Goal: Task Accomplishment & Management: Manage account settings

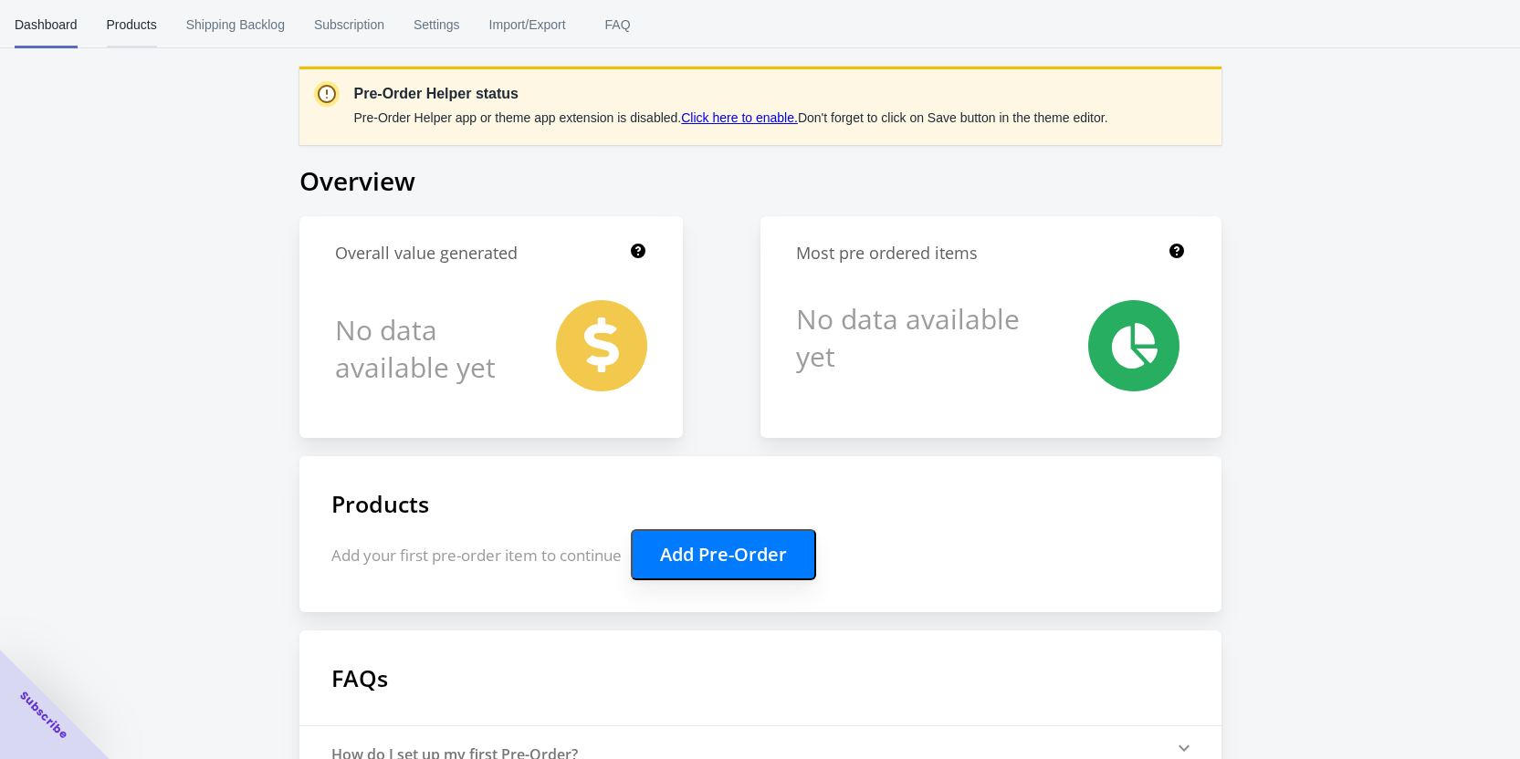
click at [147, 27] on span "Products" at bounding box center [132, 24] width 50 height 47
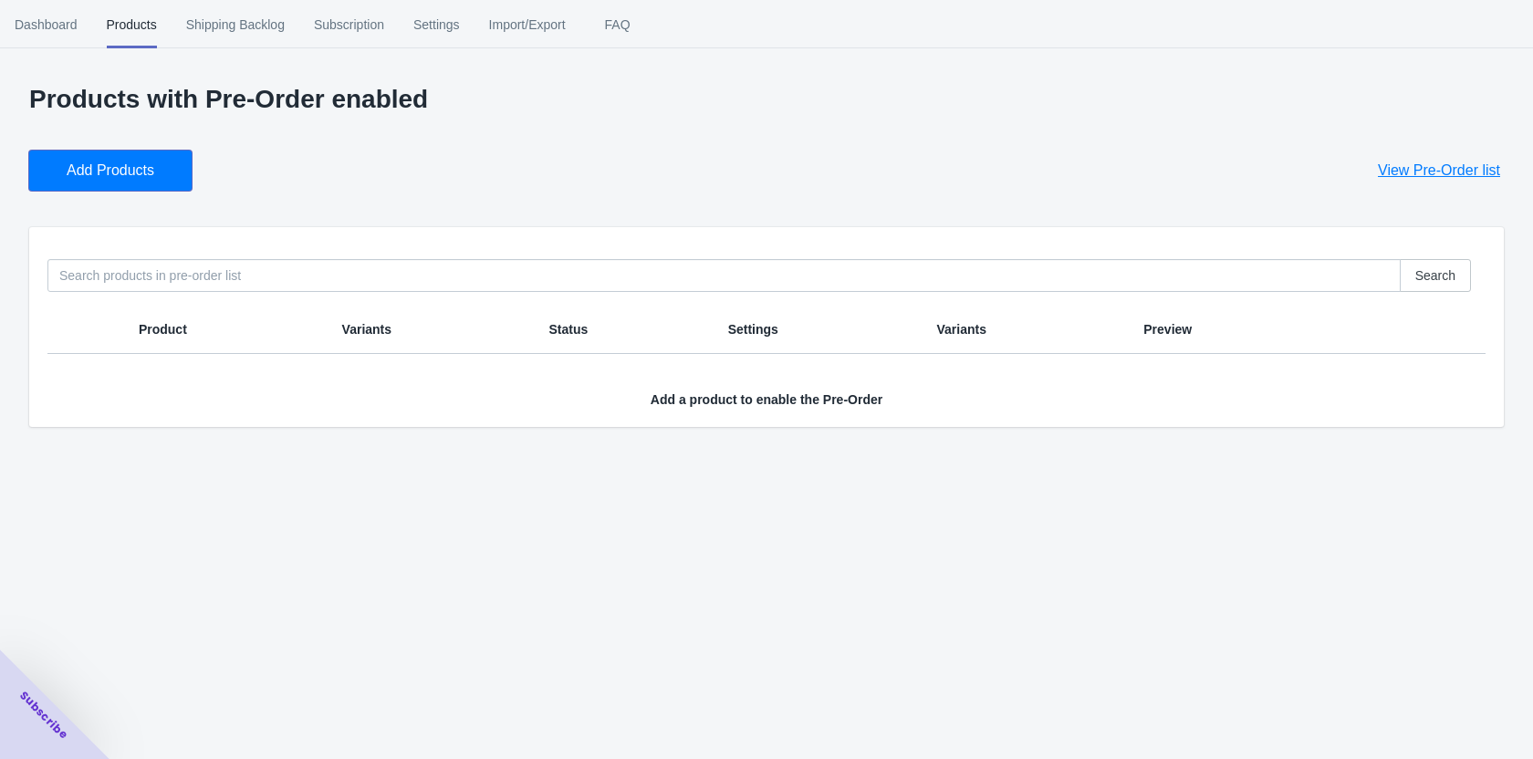
click at [154, 183] on button "Add Products" at bounding box center [110, 171] width 162 height 40
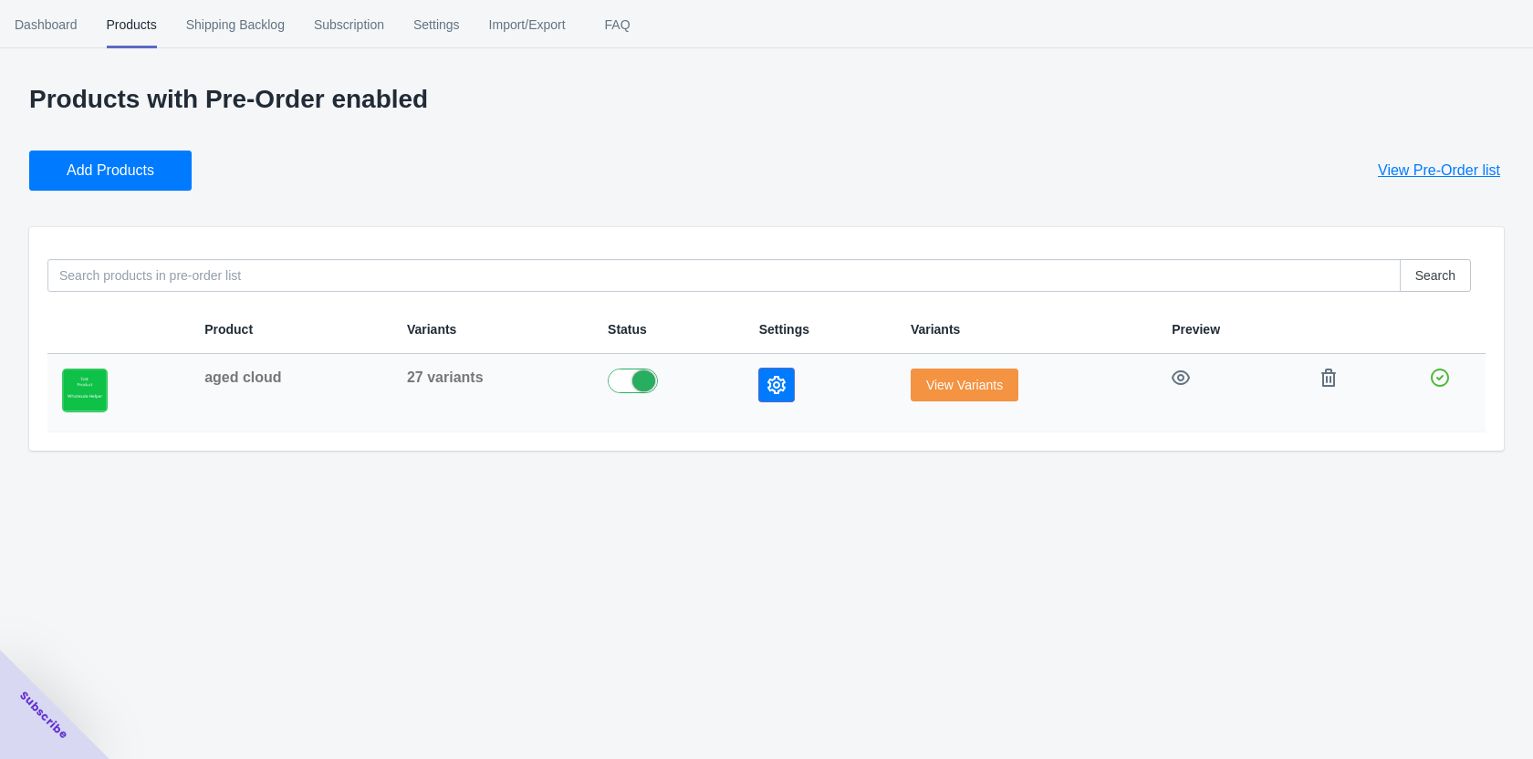
click at [791, 391] on button "button" at bounding box center [776, 385] width 35 height 33
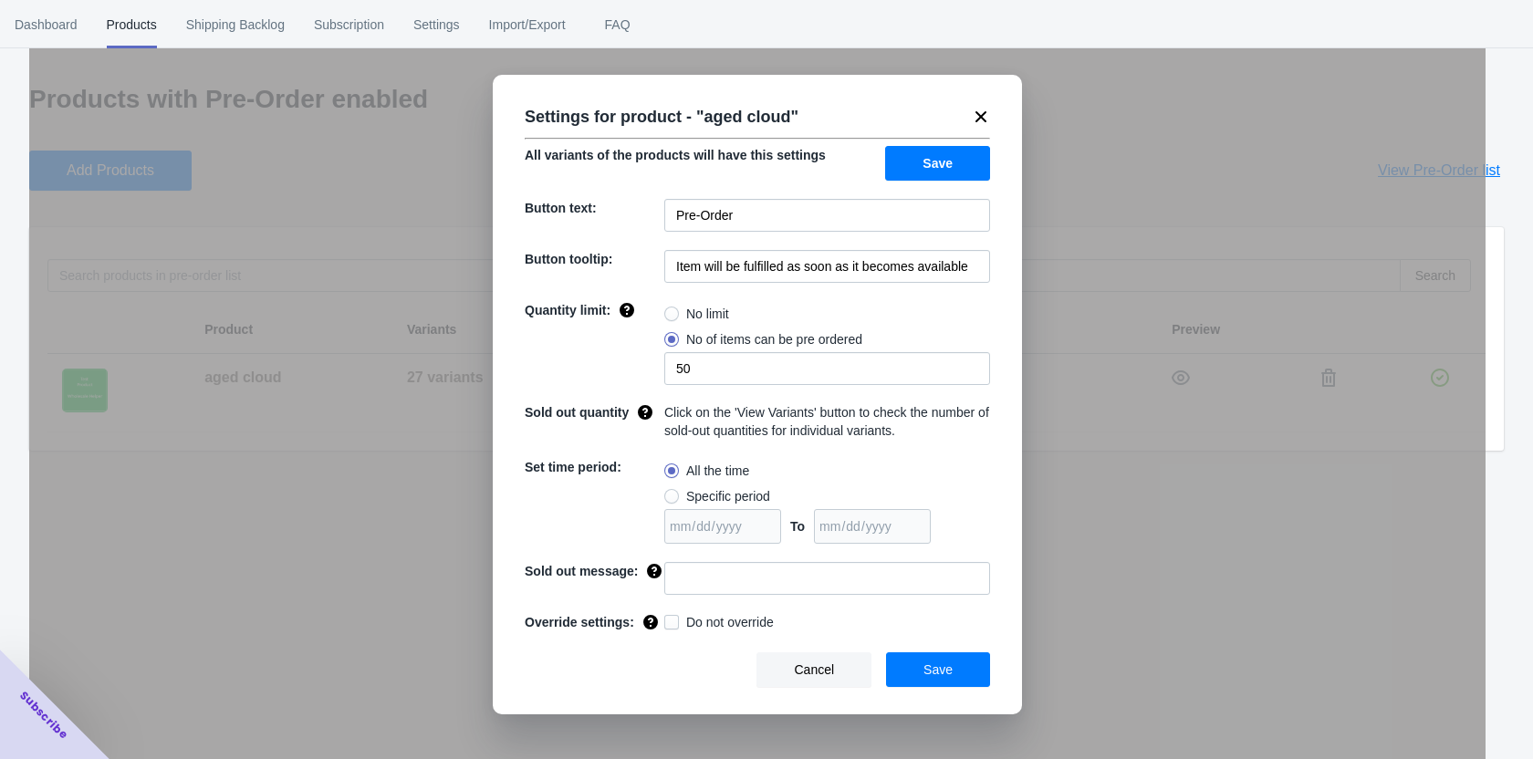
click at [985, 110] on icon at bounding box center [981, 117] width 18 height 18
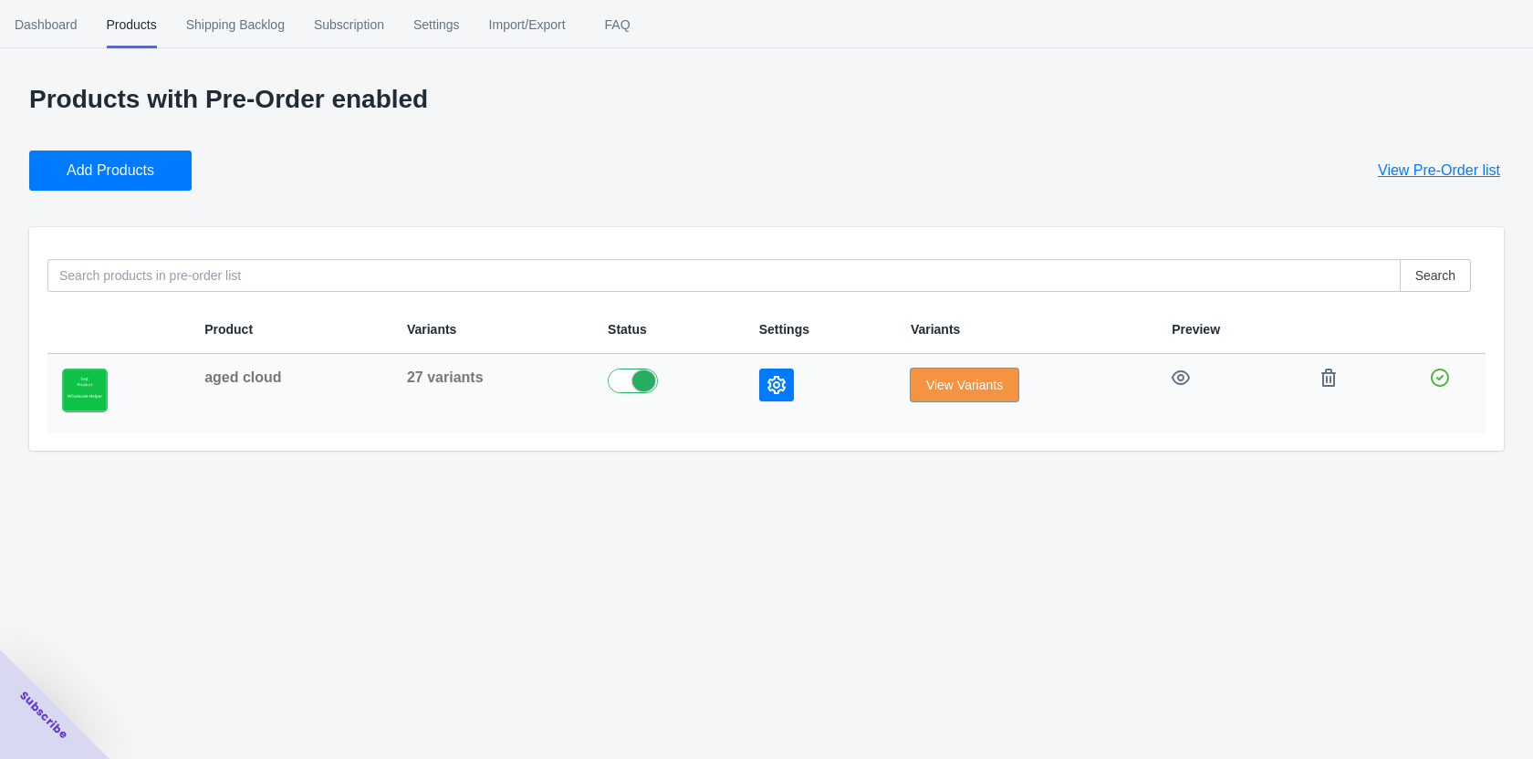
click at [926, 398] on button "View Variants" at bounding box center [965, 385] width 108 height 33
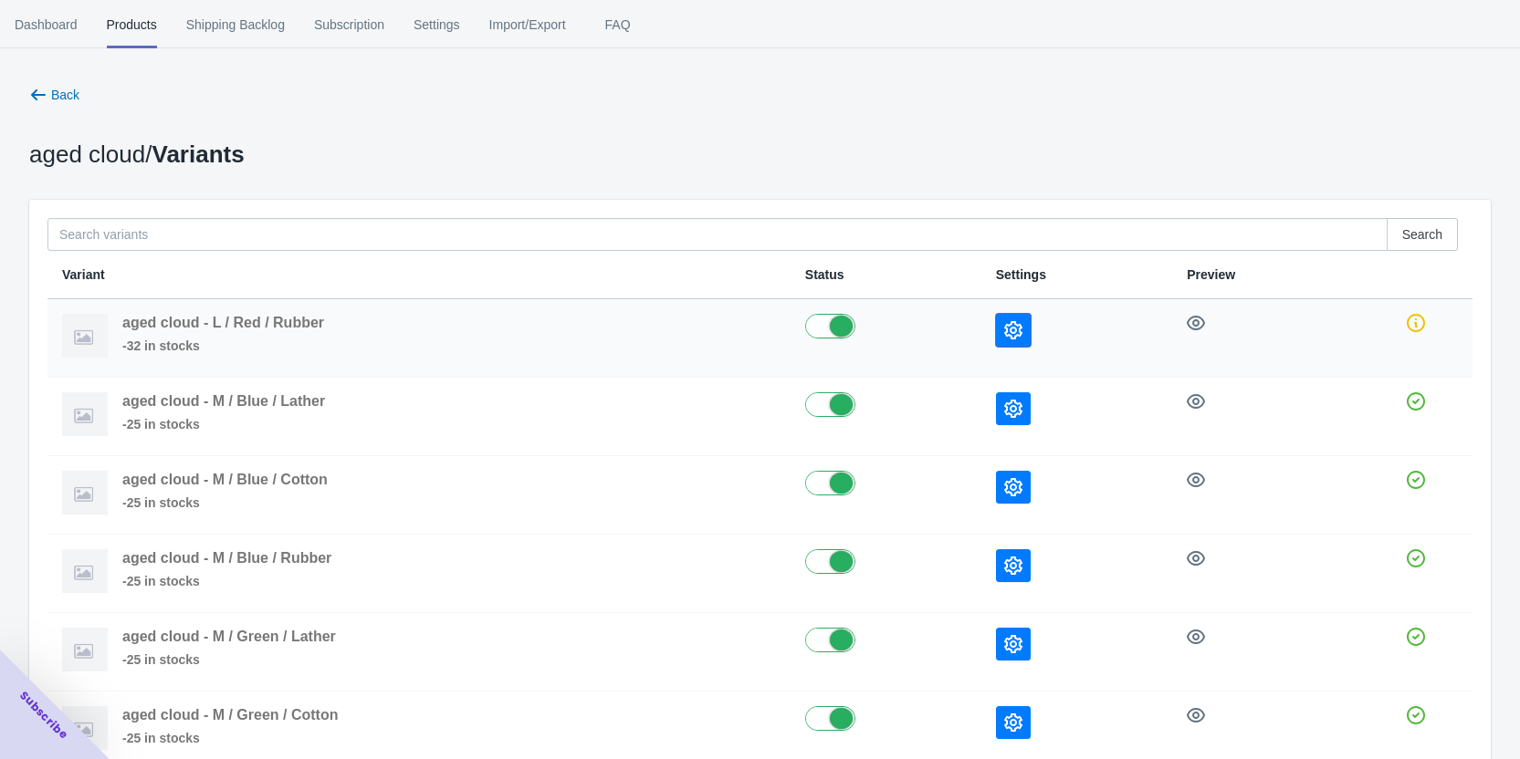
click at [1014, 331] on icon "button" at bounding box center [1013, 330] width 18 height 18
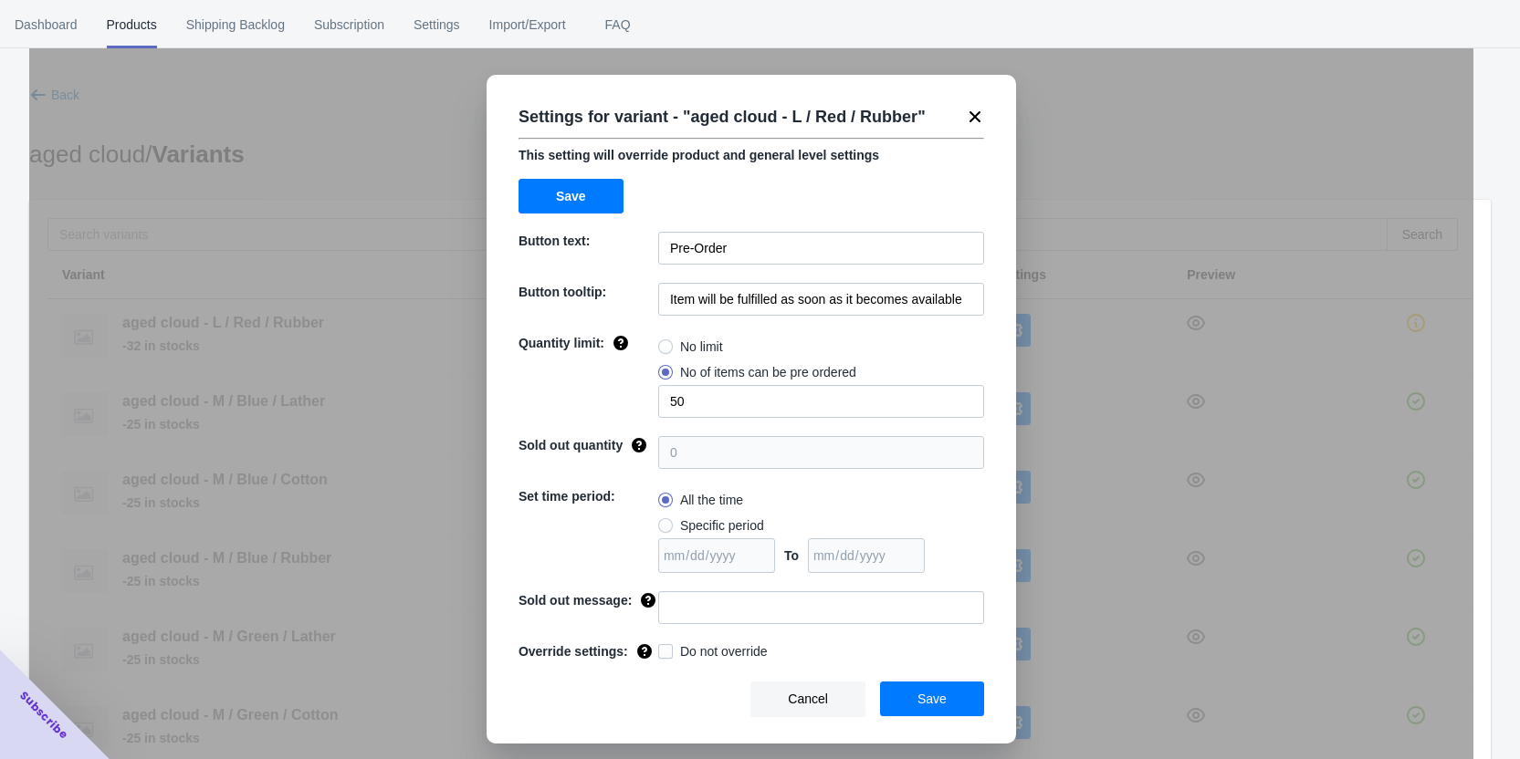
click at [978, 115] on icon at bounding box center [975, 117] width 18 height 18
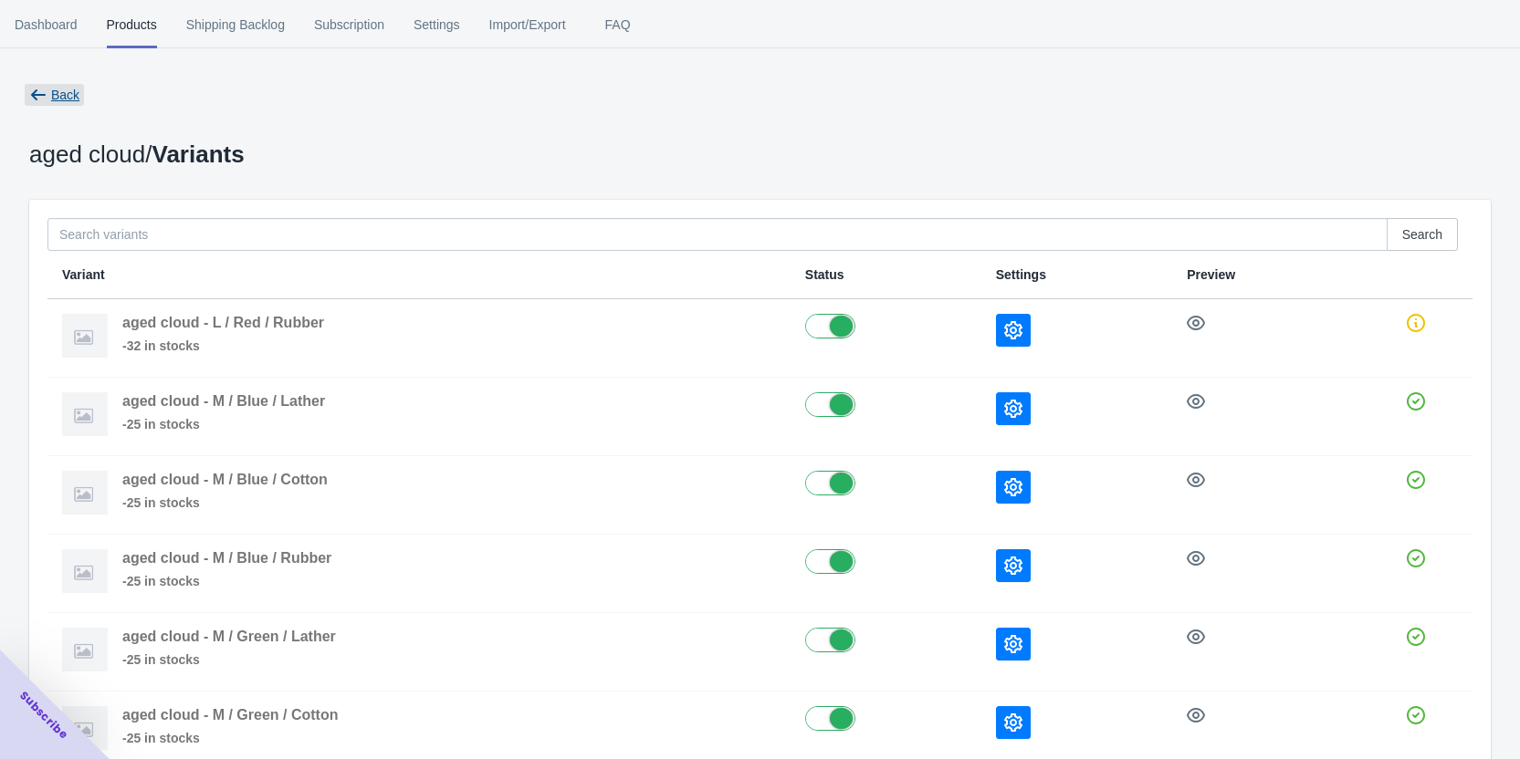
click at [38, 91] on icon "button" at bounding box center [38, 95] width 18 height 18
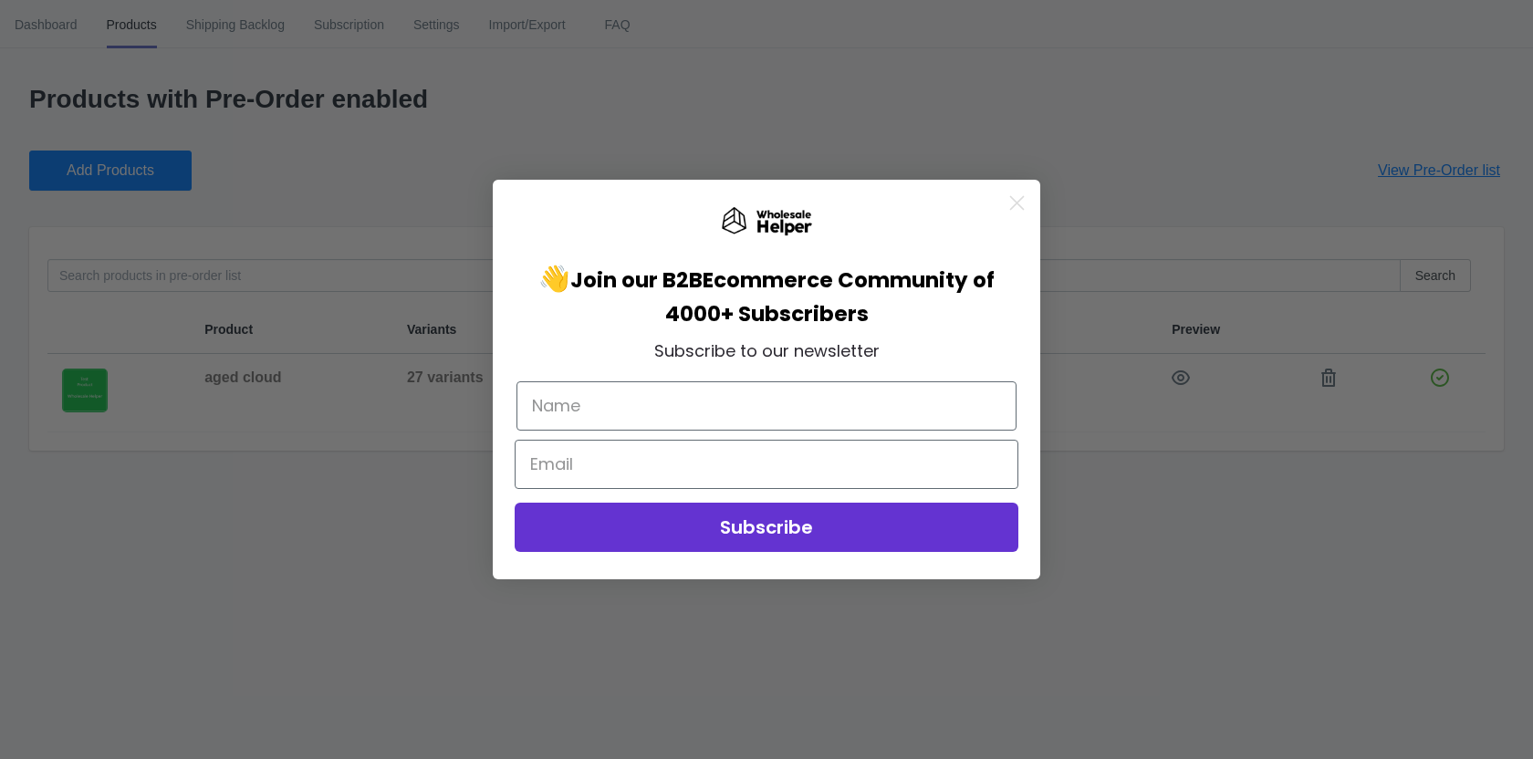
click at [1010, 203] on circle "Close dialog" at bounding box center [1017, 203] width 30 height 30
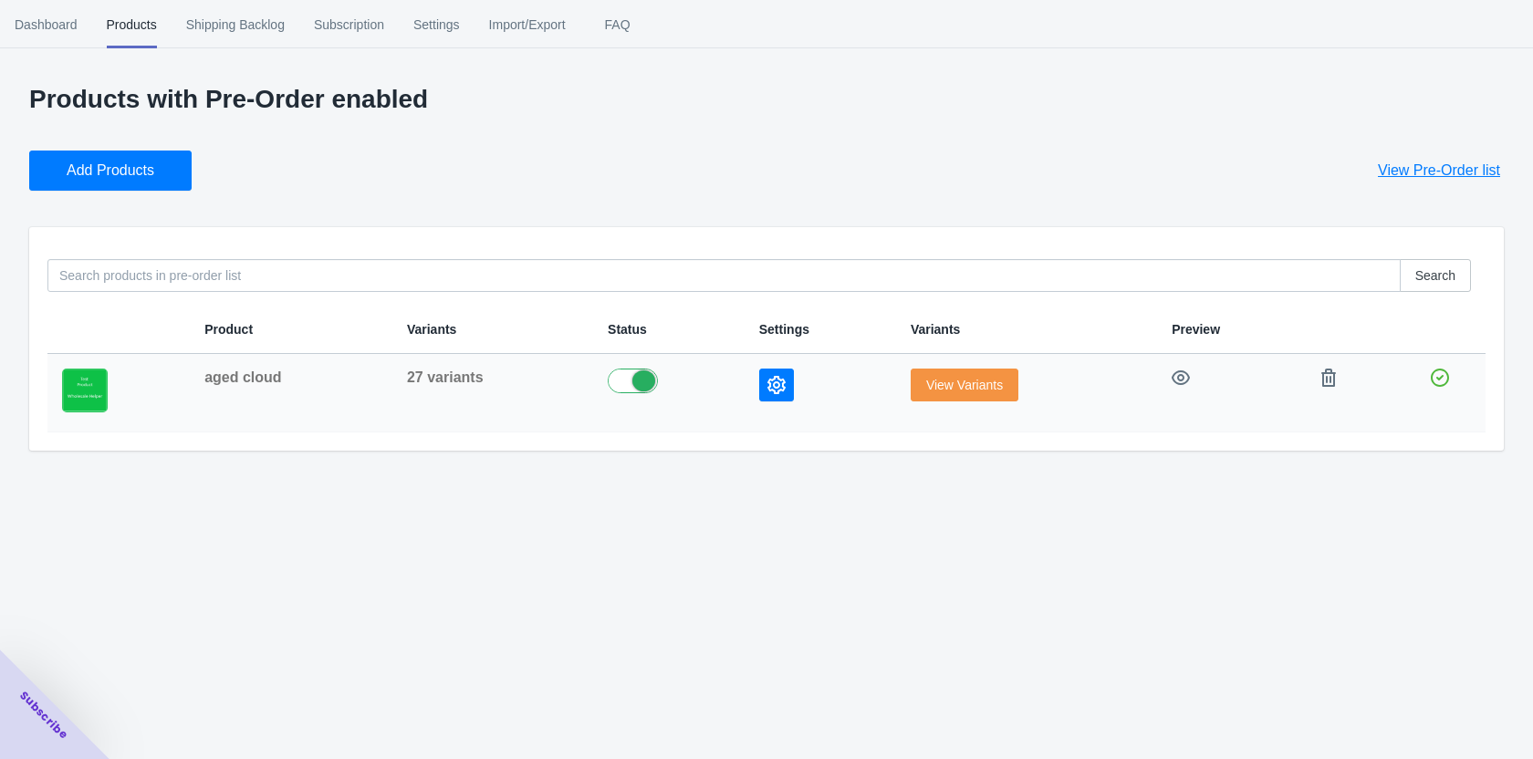
click at [777, 381] on icon "button" at bounding box center [777, 385] width 18 height 18
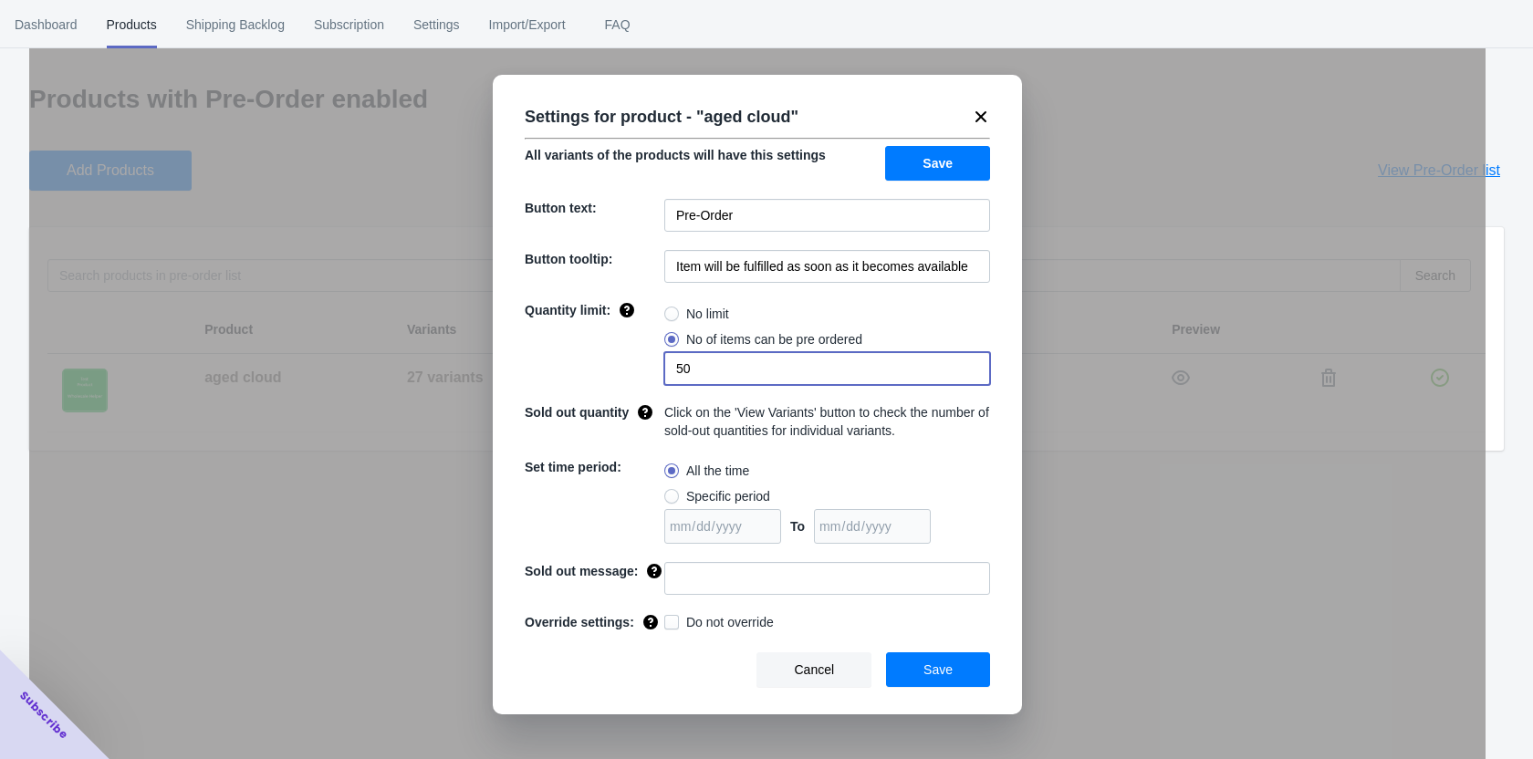
click at [698, 374] on input "50" at bounding box center [827, 368] width 326 height 33
click at [984, 110] on icon at bounding box center [981, 117] width 18 height 18
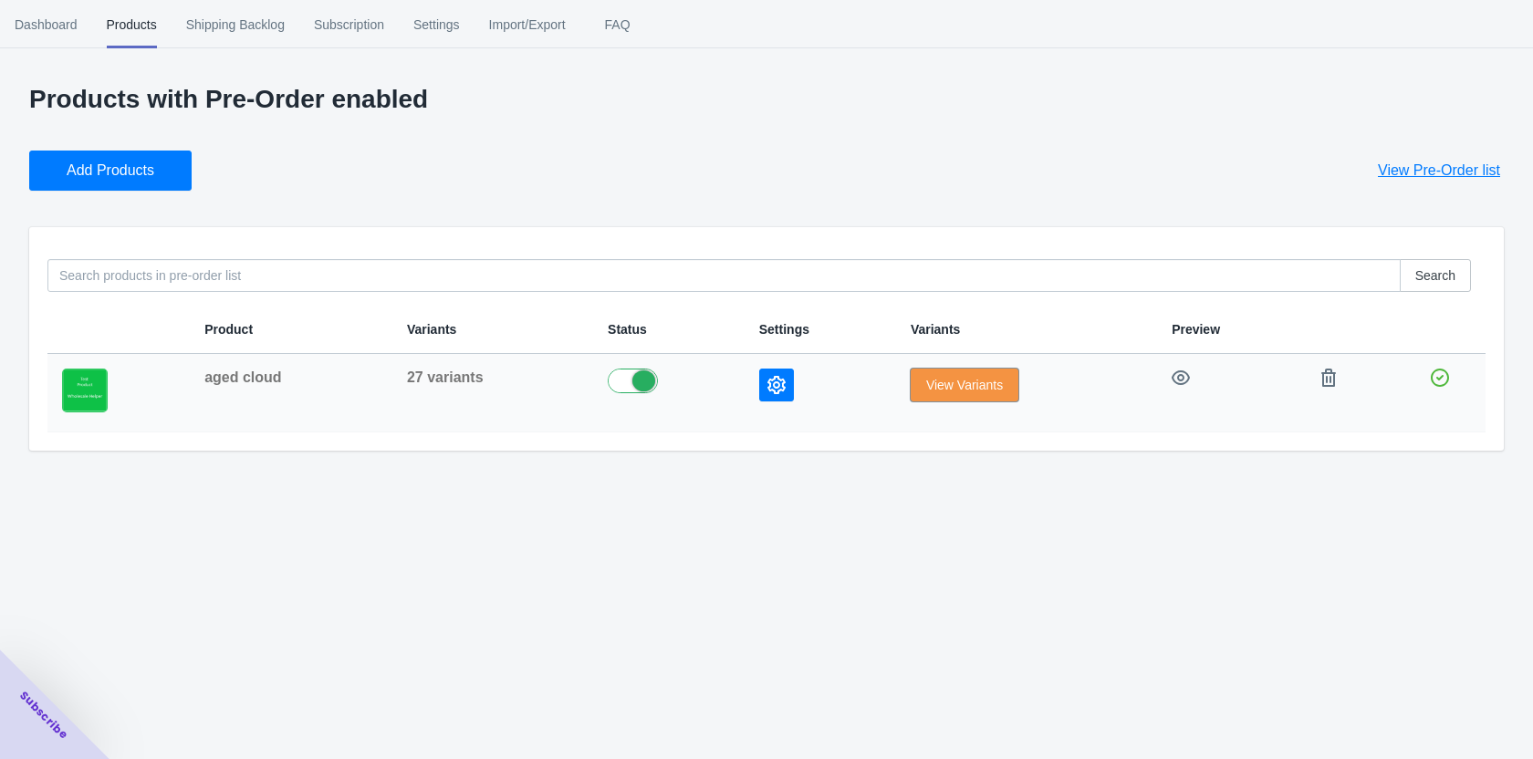
click at [939, 387] on span "View Variants" at bounding box center [964, 385] width 77 height 15
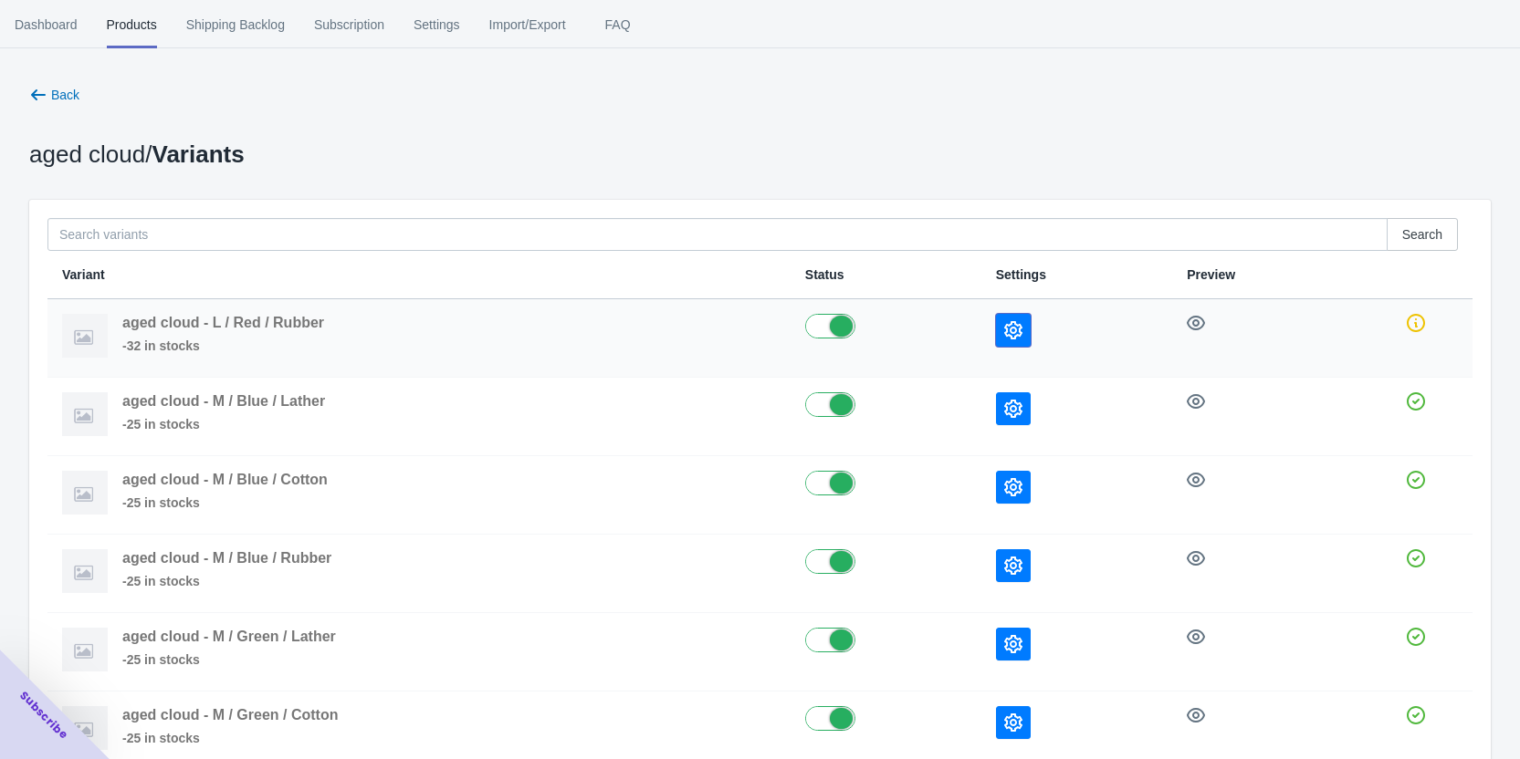
click at [1016, 329] on icon "button" at bounding box center [1013, 330] width 18 height 18
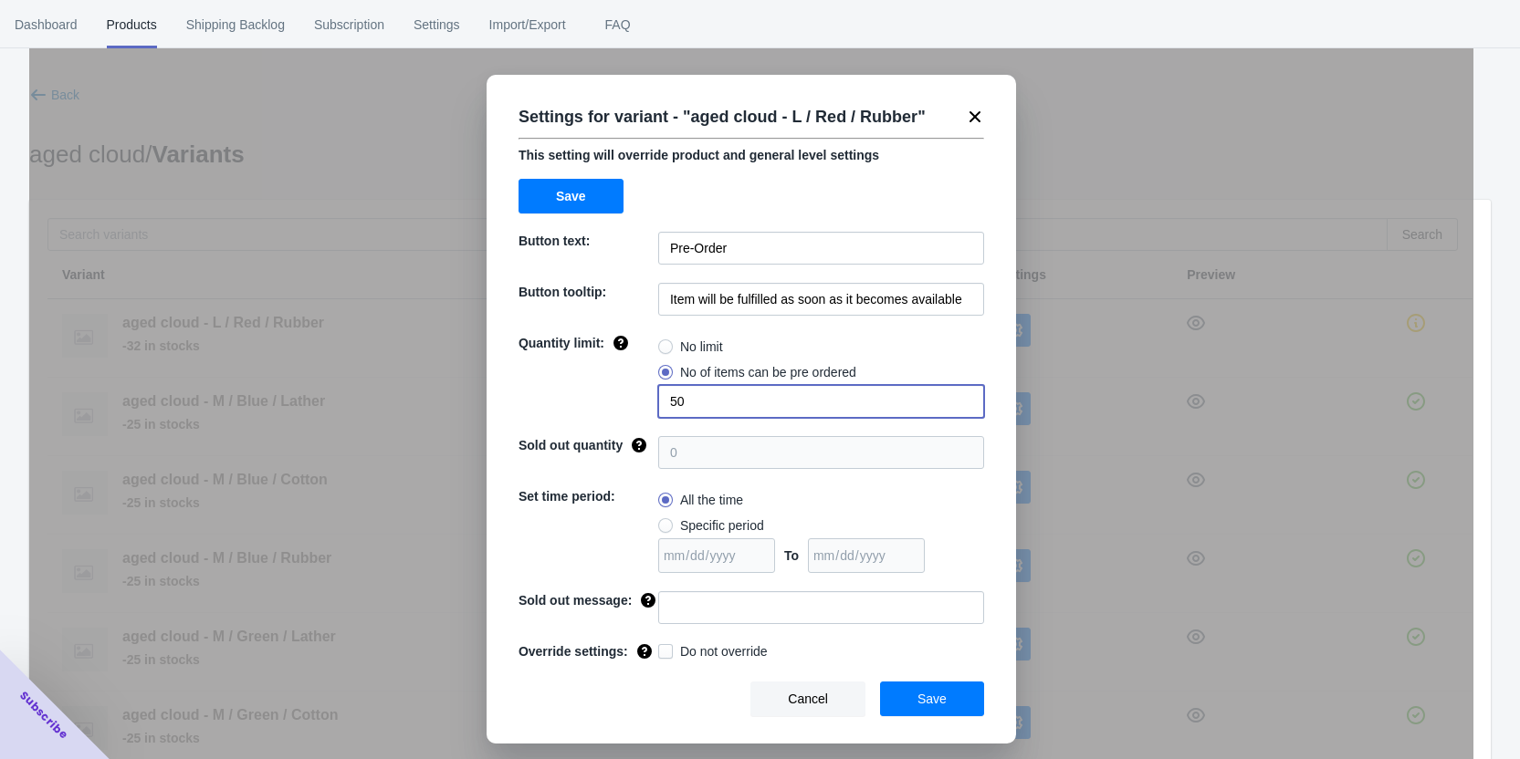
drag, startPoint x: 694, startPoint y: 403, endPoint x: 670, endPoint y: 402, distance: 23.8
click at [670, 402] on input "50" at bounding box center [821, 401] width 326 height 33
click at [977, 115] on icon at bounding box center [974, 116] width 11 height 11
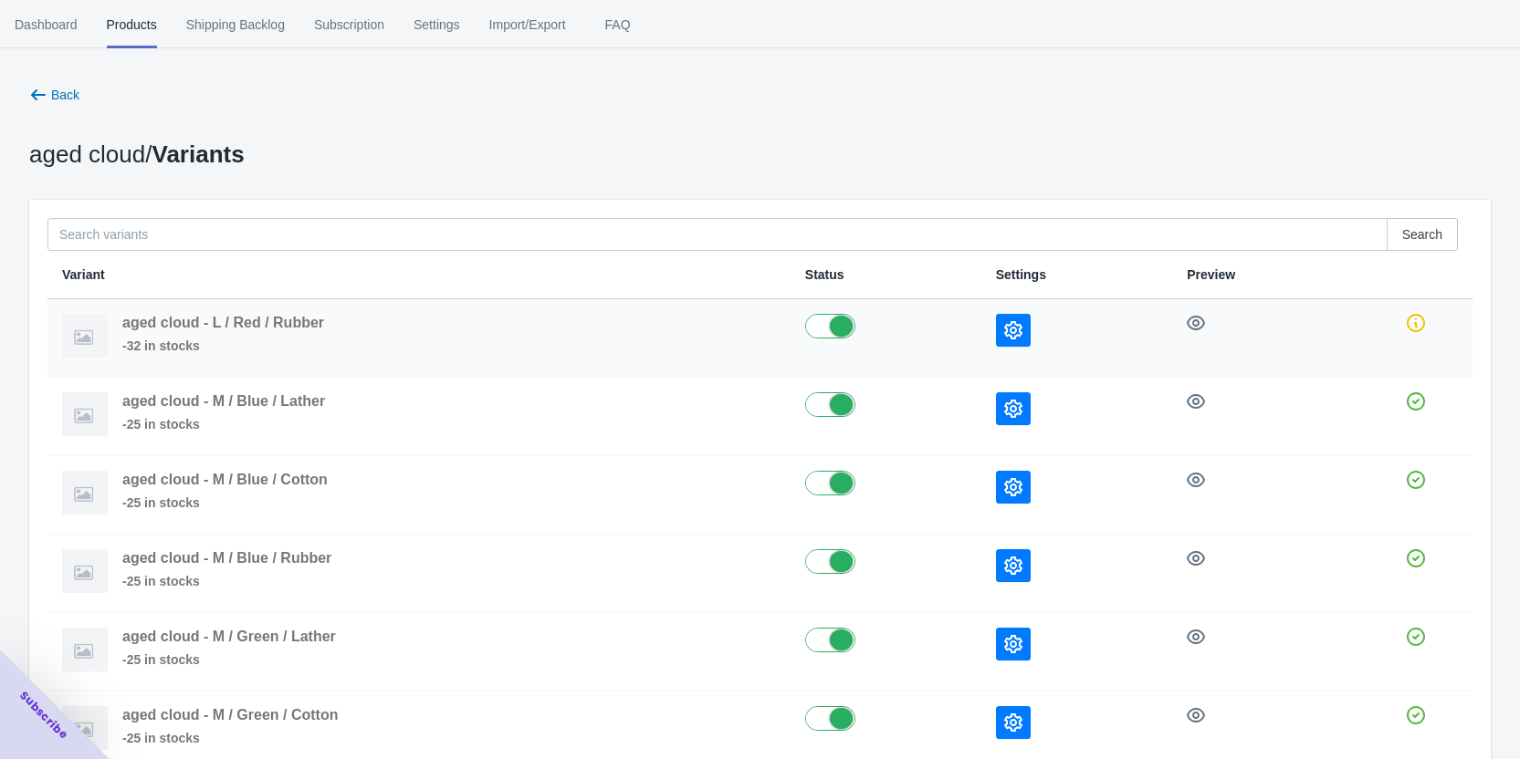
click at [1048, 324] on div at bounding box center [1077, 330] width 162 height 33
click at [1017, 327] on icon "button" at bounding box center [1013, 330] width 18 height 18
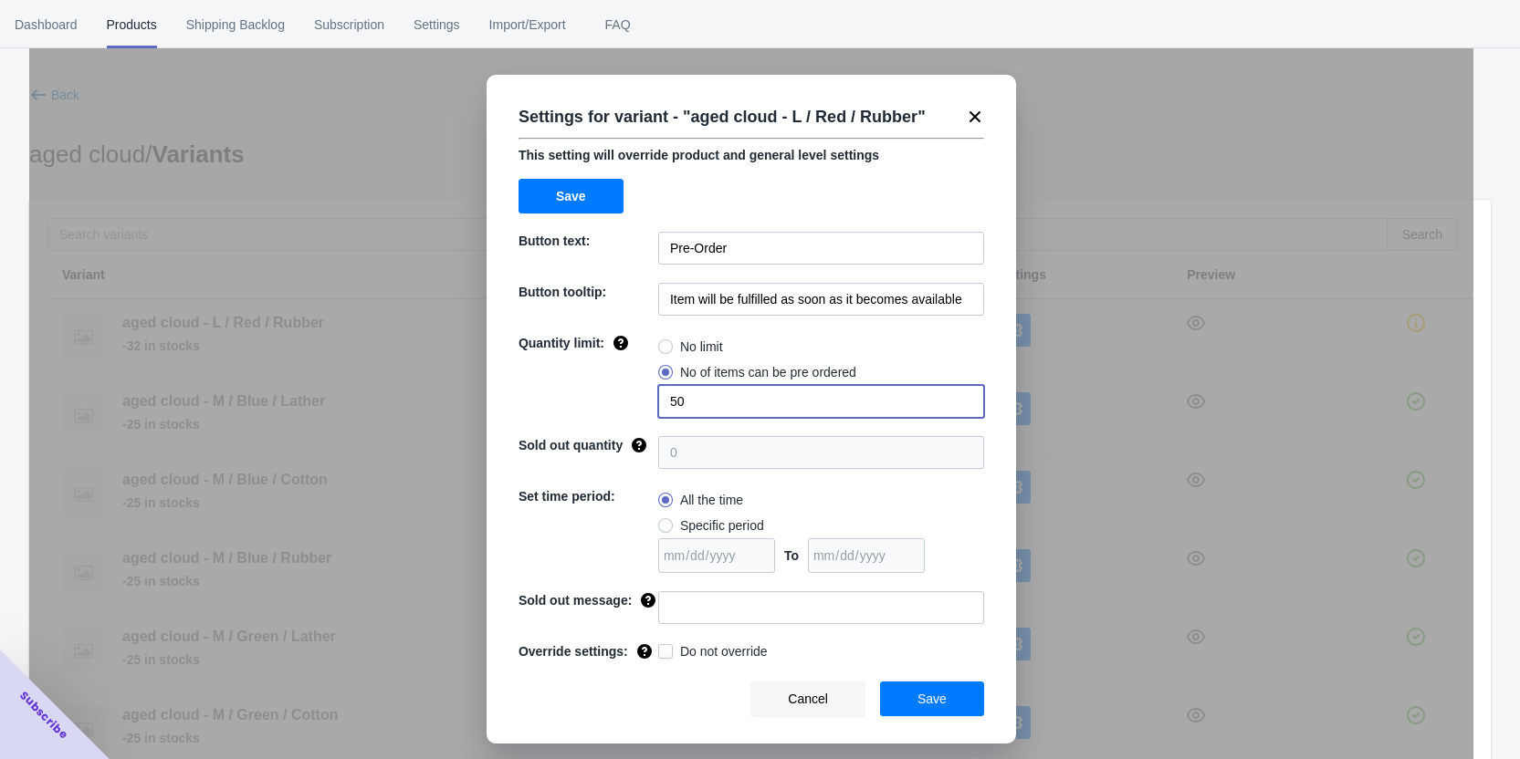
drag, startPoint x: 679, startPoint y: 403, endPoint x: 660, endPoint y: 401, distance: 19.4
click at [660, 401] on input "50" at bounding box center [821, 401] width 326 height 33
click at [978, 106] on div "Settings for variant - " aged cloud - L / Red / Rubber "" at bounding box center [744, 110] width 480 height 44
click at [973, 114] on icon at bounding box center [974, 116] width 11 height 11
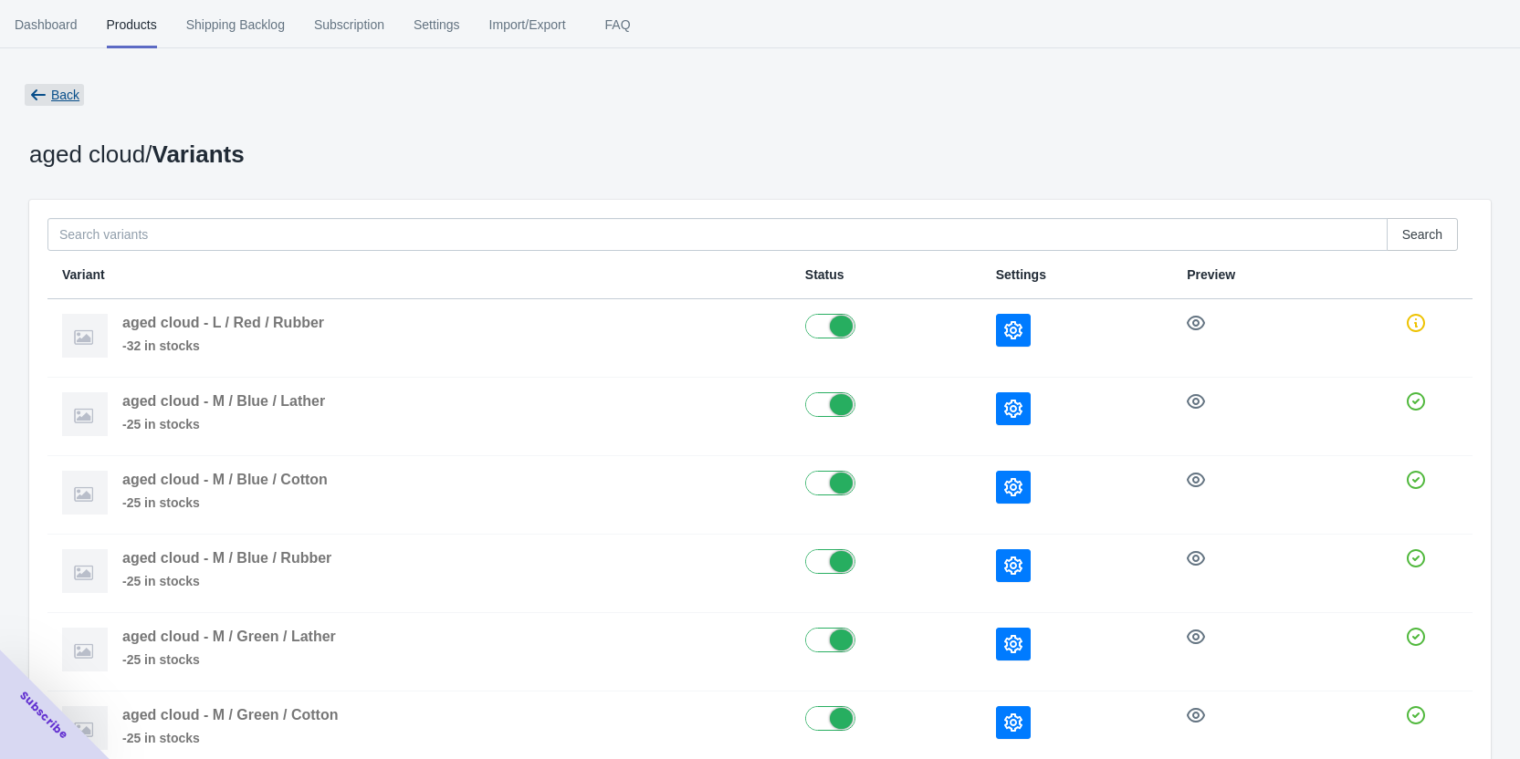
click at [56, 100] on span "Back" at bounding box center [65, 95] width 28 height 15
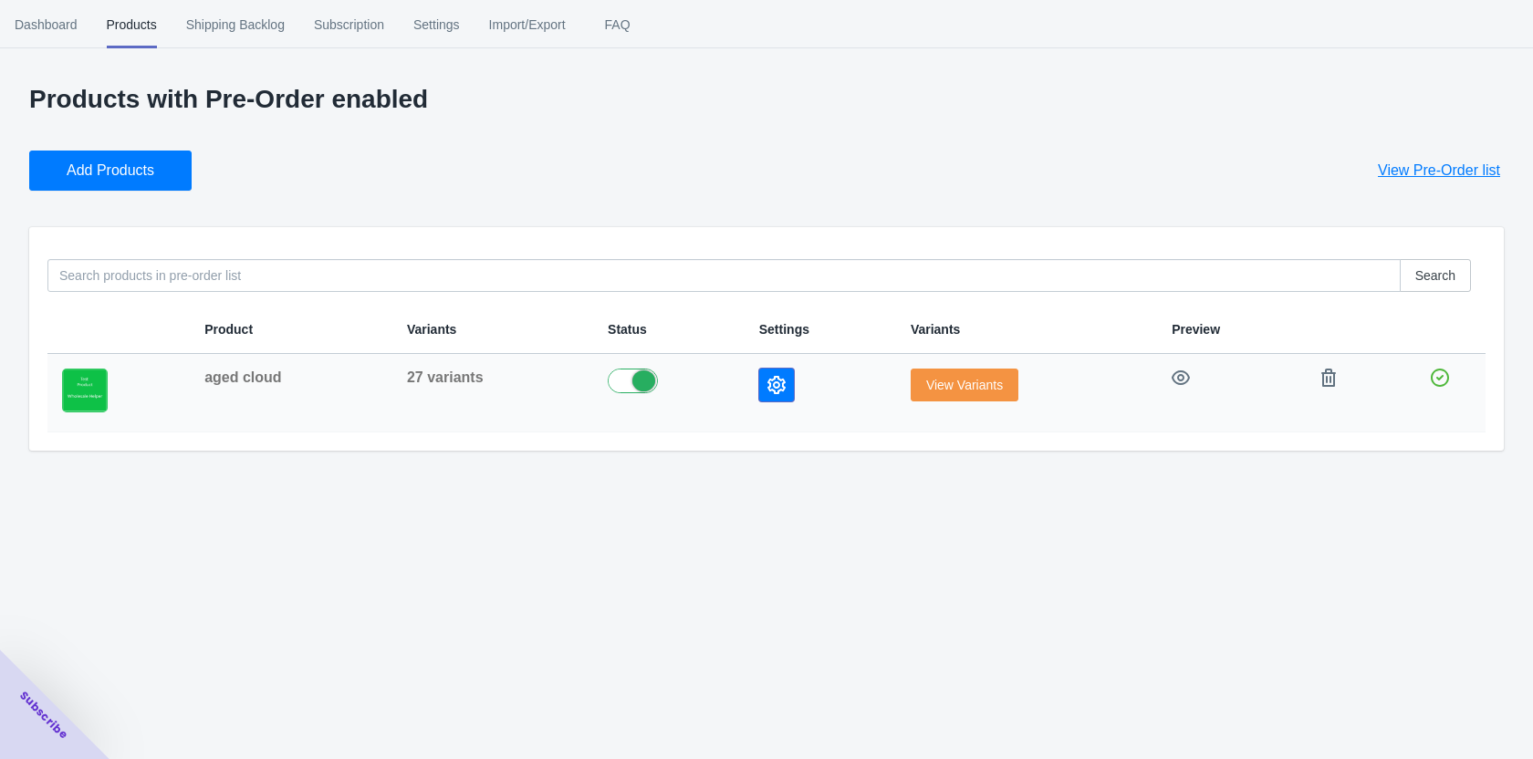
click at [779, 387] on icon "button" at bounding box center [777, 385] width 18 height 18
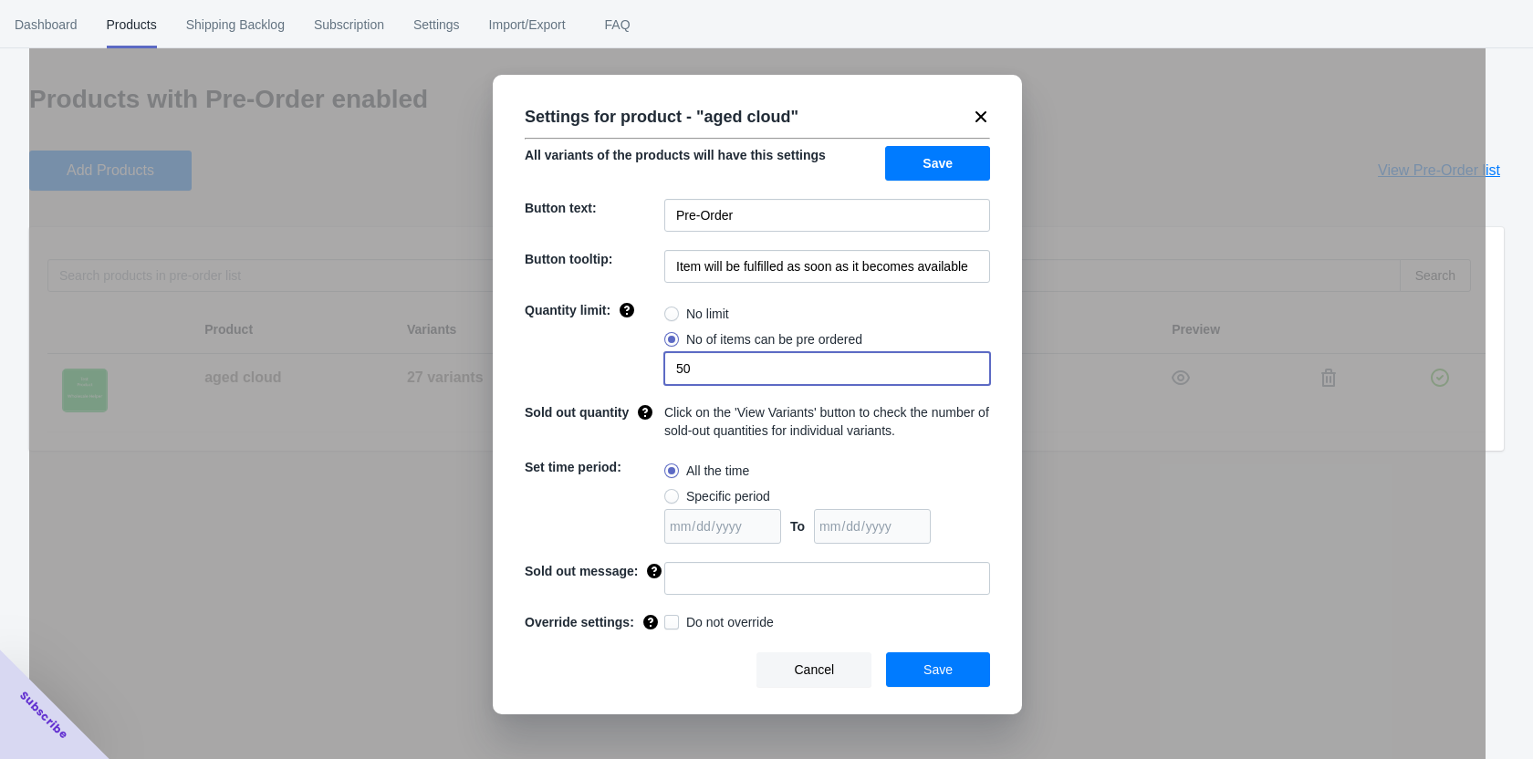
drag, startPoint x: 681, startPoint y: 369, endPoint x: 669, endPoint y: 373, distance: 12.7
click at [669, 373] on input "50" at bounding box center [827, 368] width 326 height 33
click at [715, 366] on input "50" at bounding box center [827, 368] width 326 height 33
drag, startPoint x: 715, startPoint y: 366, endPoint x: 657, endPoint y: 366, distance: 57.5
click at [657, 366] on div "Quantity limit: No limit No of items can be pre ordered 50" at bounding box center [757, 343] width 465 height 84
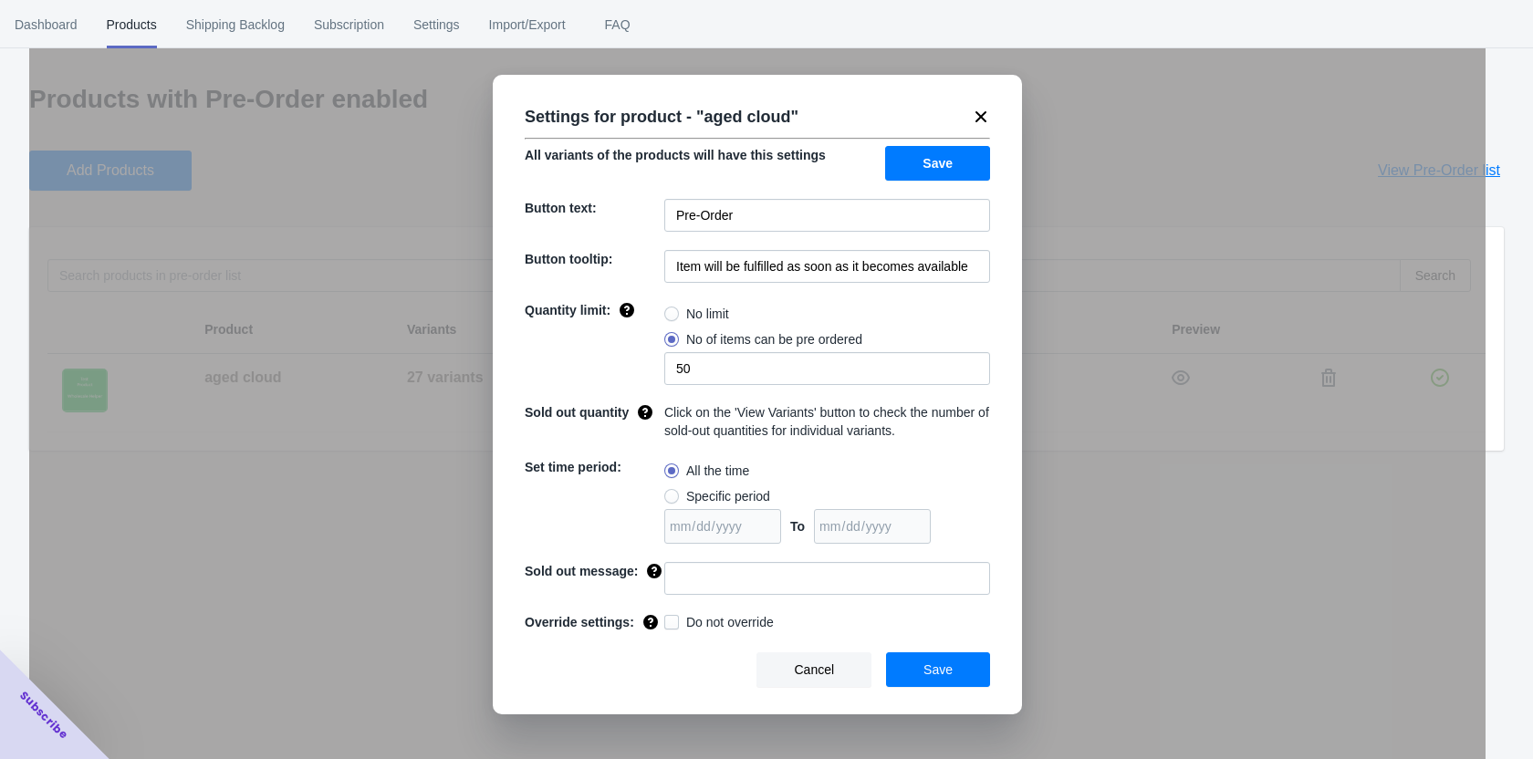
click at [693, 341] on span "No of items can be pre ordered" at bounding box center [774, 339] width 176 height 18
click at [670, 336] on input "No of items can be pre ordered" at bounding box center [669, 335] width 1 height 1
drag, startPoint x: 694, startPoint y: 577, endPoint x: 682, endPoint y: 580, distance: 12.2
click at [682, 580] on input at bounding box center [827, 578] width 326 height 33
click at [698, 579] on input at bounding box center [827, 578] width 326 height 33
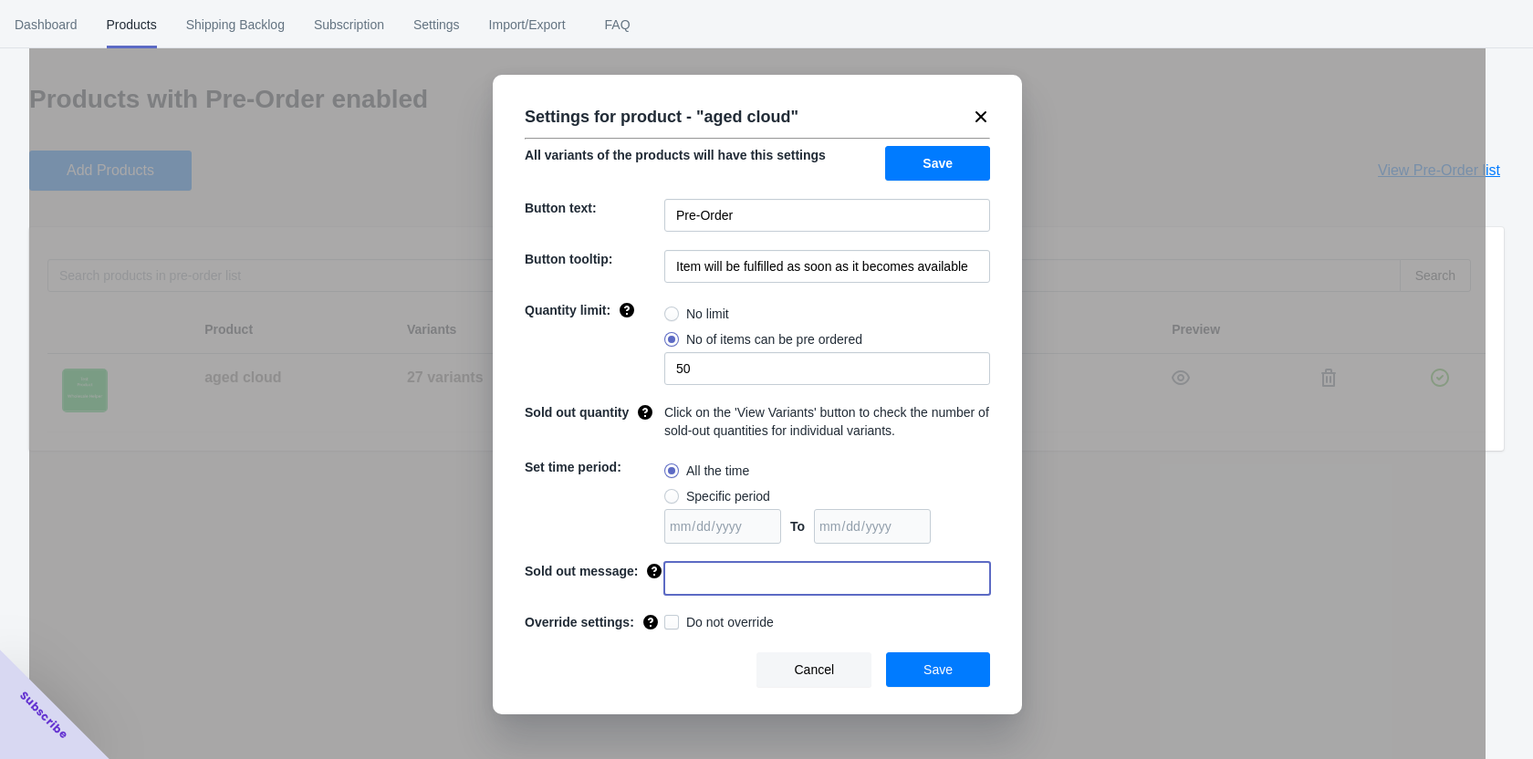
click at [700, 579] on input at bounding box center [827, 578] width 326 height 33
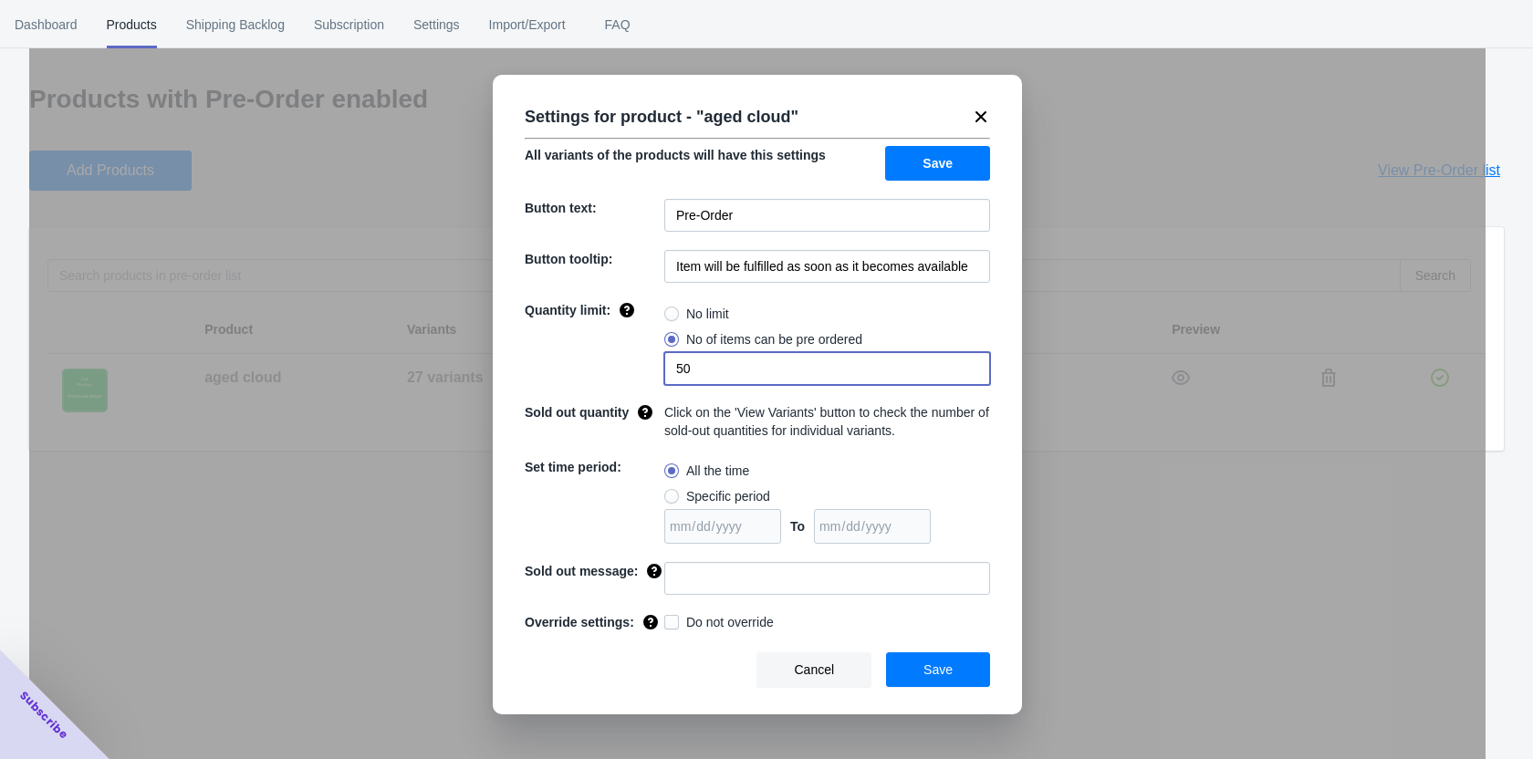
drag, startPoint x: 723, startPoint y: 374, endPoint x: 631, endPoint y: 364, distance: 92.7
click at [632, 366] on div "Quantity limit: No limit No of items can be pre ordered 50" at bounding box center [757, 343] width 465 height 84
click at [825, 673] on span "Cancel" at bounding box center [814, 670] width 40 height 15
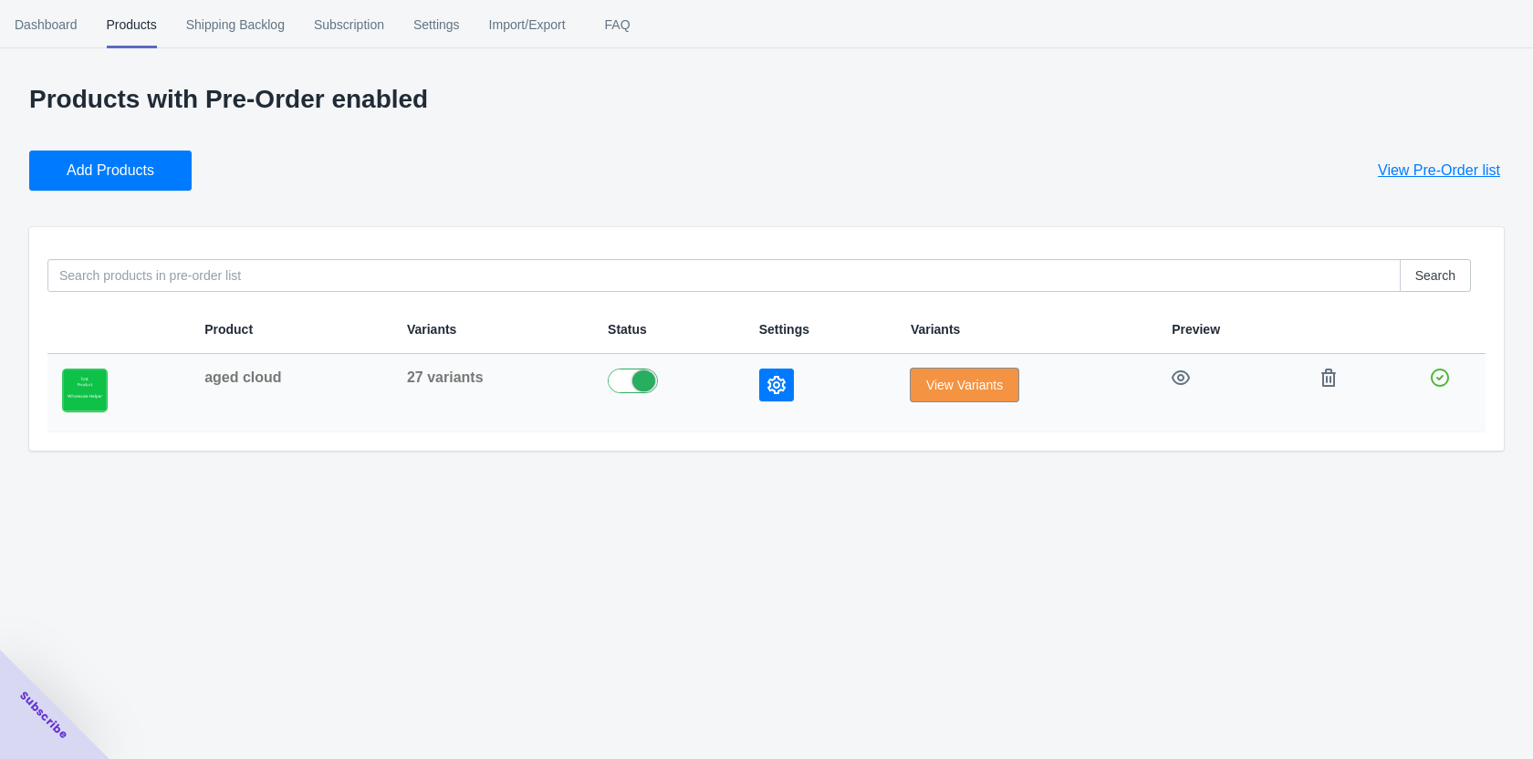
click at [966, 379] on span "View Variants" at bounding box center [964, 385] width 77 height 15
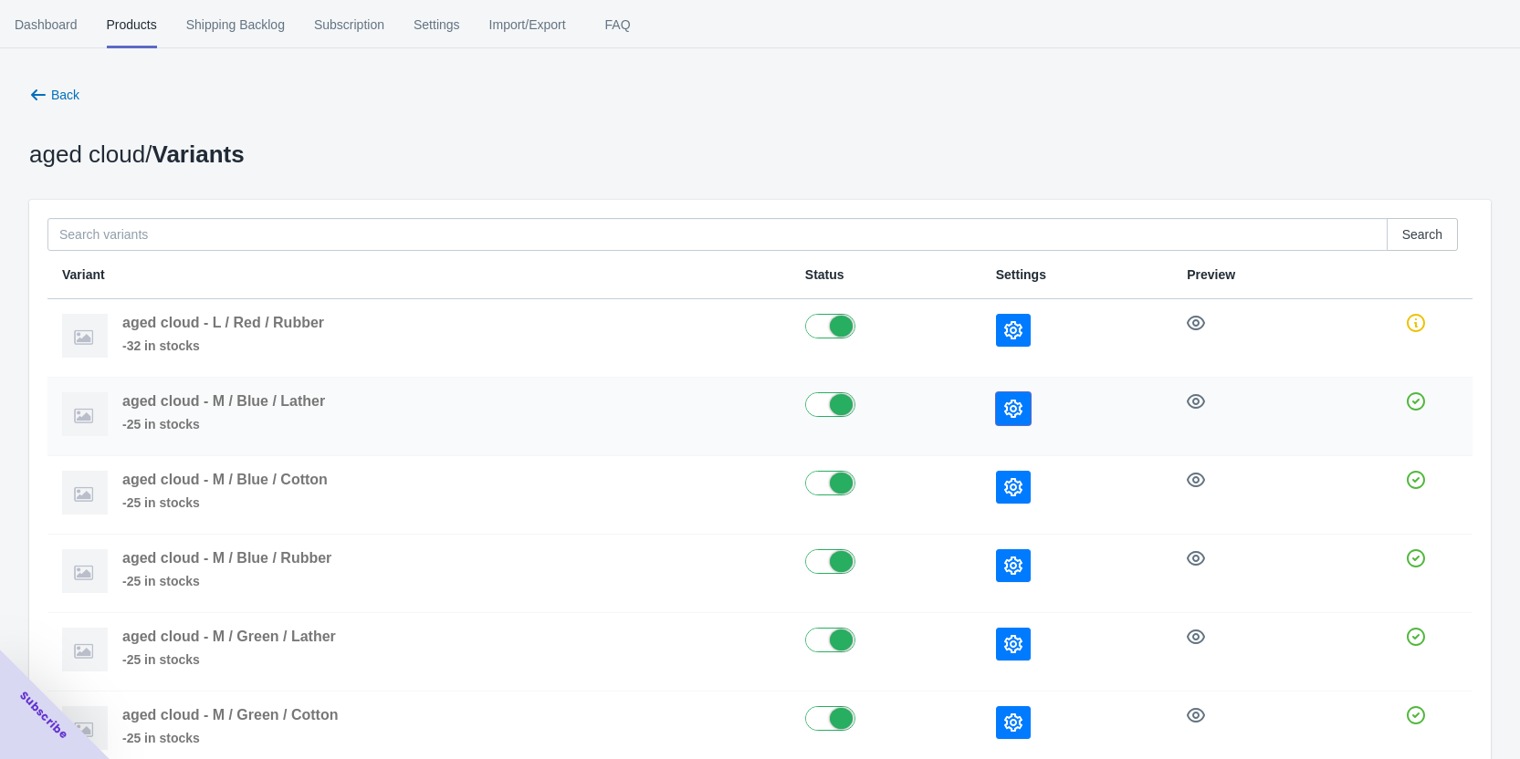
click at [1022, 401] on icon "button" at bounding box center [1013, 409] width 18 height 18
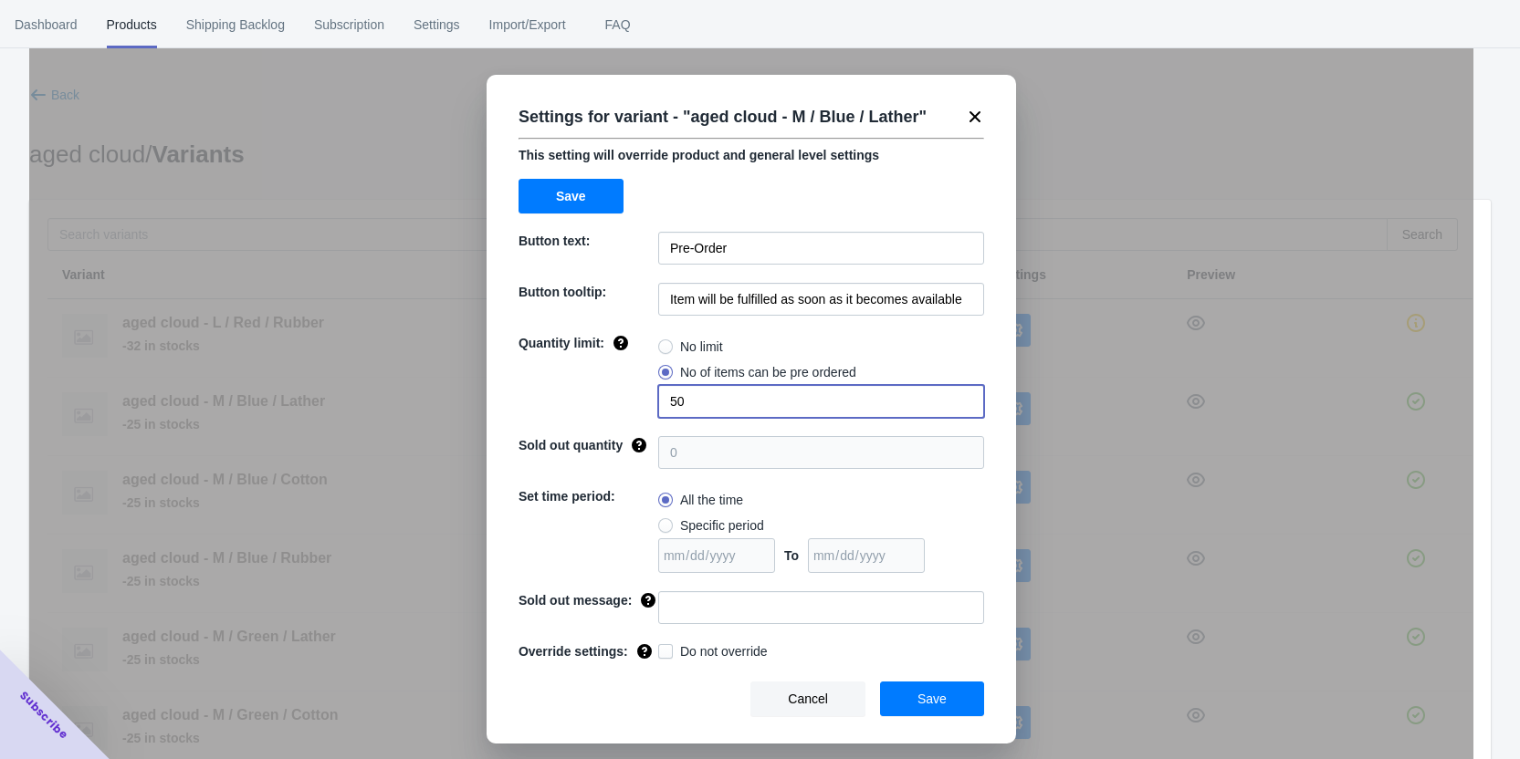
drag, startPoint x: 636, startPoint y: 406, endPoint x: 601, endPoint y: 403, distance: 35.7
click at [601, 403] on div "Quantity limit: No limit No of items can be pre ordered 50" at bounding box center [750, 376] width 465 height 84
click at [835, 706] on button "Cancel" at bounding box center [807, 699] width 115 height 35
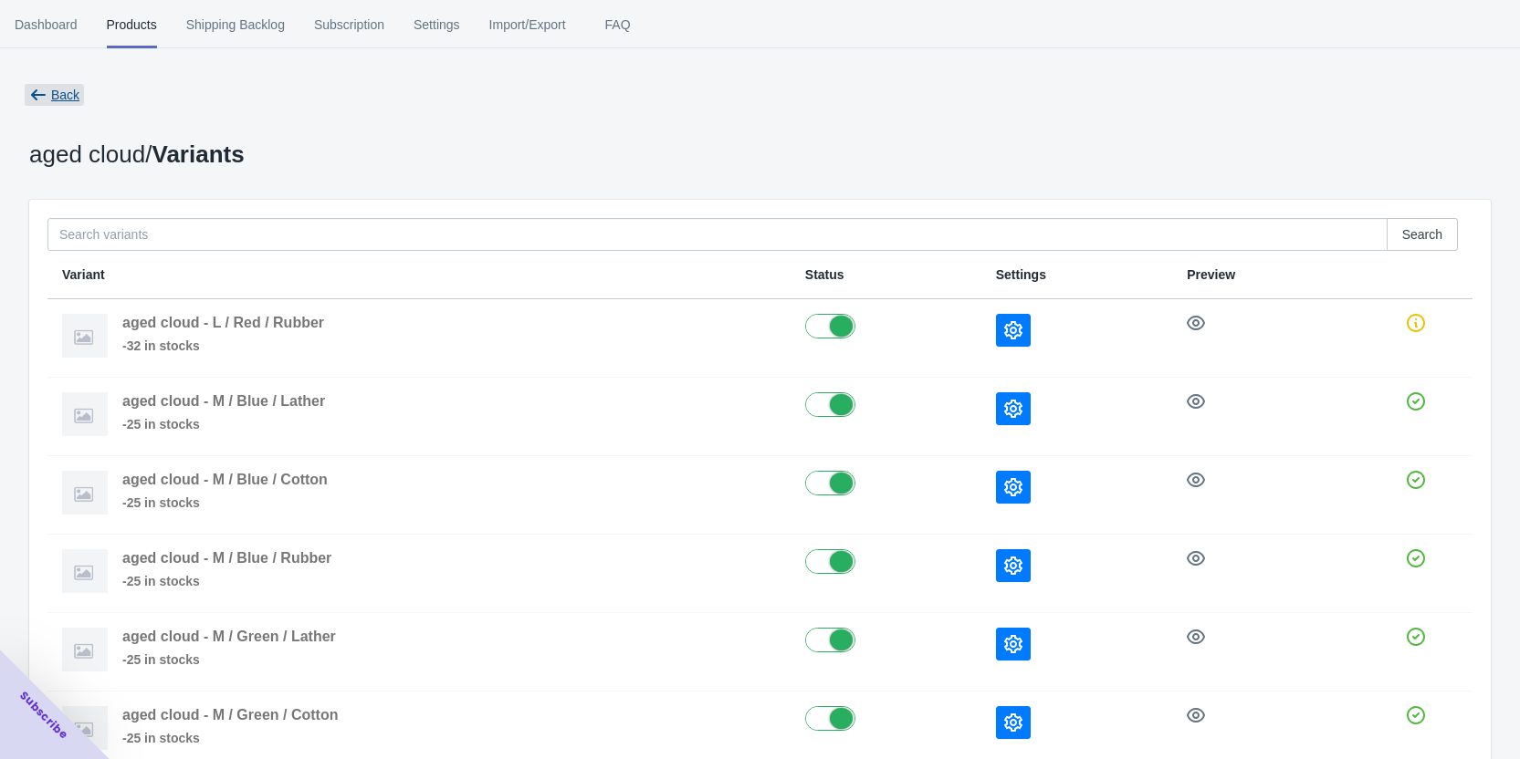
click at [60, 88] on span "Back" at bounding box center [65, 95] width 28 height 15
